Goal: Task Accomplishment & Management: Manage account settings

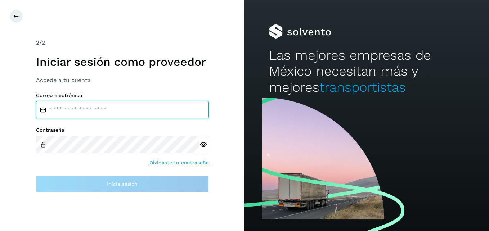
type input "**********"
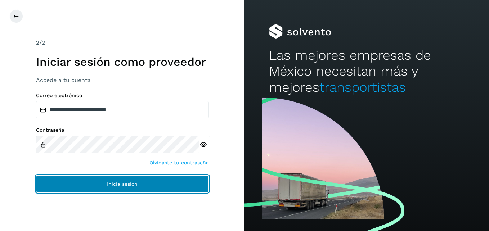
click at [117, 189] on button "Inicia sesión" at bounding box center [122, 183] width 173 height 17
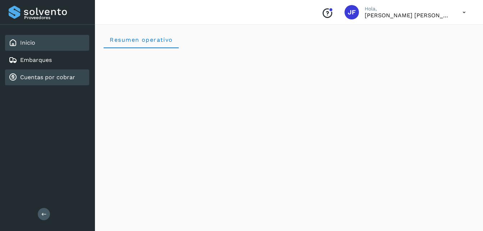
click at [54, 80] on link "Cuentas por cobrar" at bounding box center [47, 77] width 55 height 7
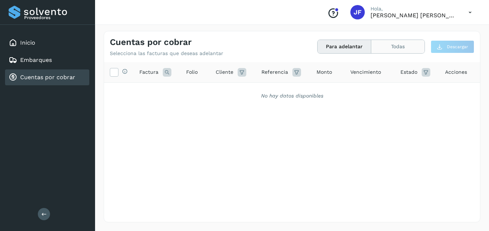
click at [407, 50] on button "Todas" at bounding box center [397, 46] width 53 height 13
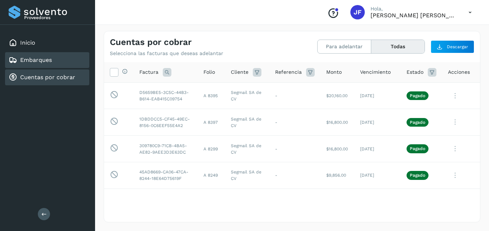
click at [63, 62] on div "Embarques" at bounding box center [47, 60] width 84 height 16
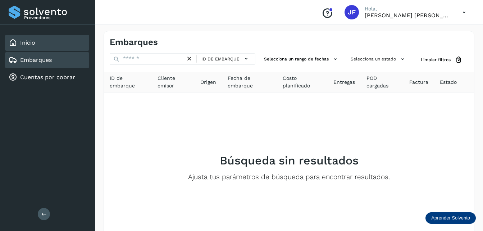
click at [58, 43] on div "Inicio" at bounding box center [47, 43] width 84 height 16
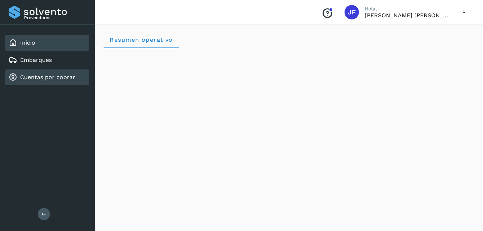
click at [55, 77] on link "Cuentas por cobrar" at bounding box center [47, 77] width 55 height 7
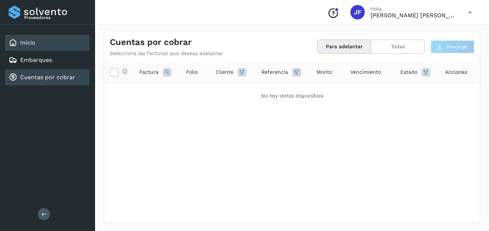
click at [61, 40] on div "Inicio" at bounding box center [47, 43] width 84 height 16
